Goal: Obtain resource: Download file/media

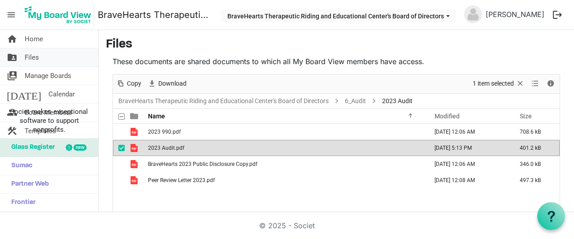
click at [29, 61] on span "Files" at bounding box center [32, 57] width 14 height 18
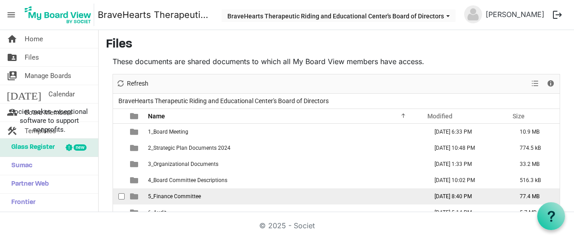
click at [189, 196] on span "5_Finance Committee" at bounding box center [174, 196] width 53 height 6
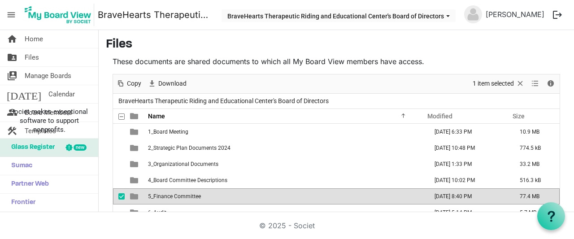
click at [189, 196] on span "5_Finance Committee" at bounding box center [174, 196] width 53 height 6
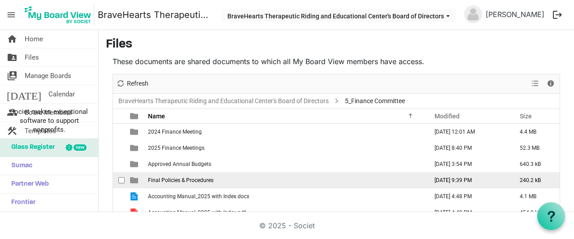
scroll to position [52, 0]
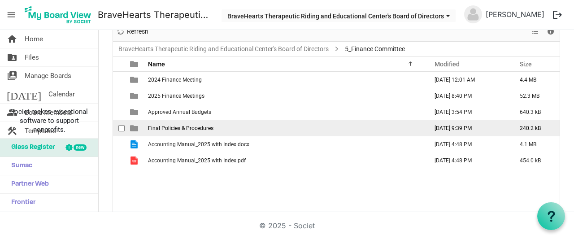
click at [193, 127] on span "Final Policies & Procedures" at bounding box center [180, 128] width 65 height 6
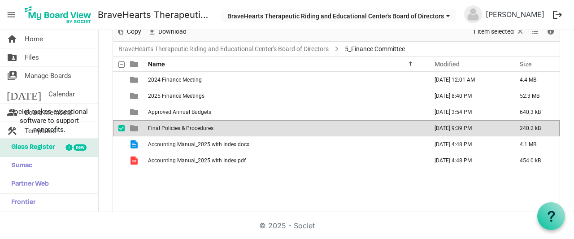
click at [193, 127] on span "Final Policies & Procedures" at bounding box center [180, 128] width 65 height 6
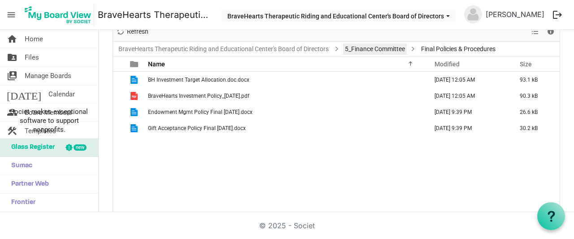
click at [359, 51] on link "5_Finance Committee" at bounding box center [375, 48] width 64 height 11
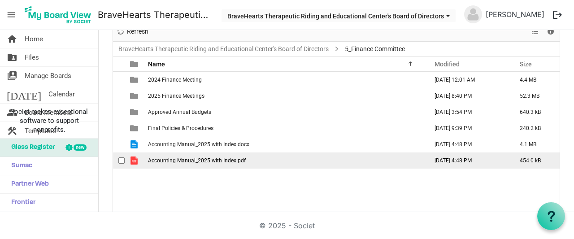
click at [173, 163] on span "Accounting Manual_2025 with Index.pdf" at bounding box center [197, 160] width 98 height 6
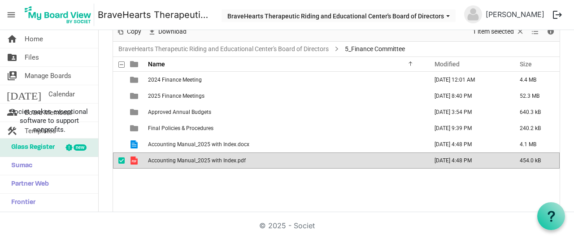
click at [173, 163] on span "Accounting Manual_2025 with Index.pdf" at bounding box center [197, 160] width 98 height 6
